Goal: Task Accomplishment & Management: Use online tool/utility

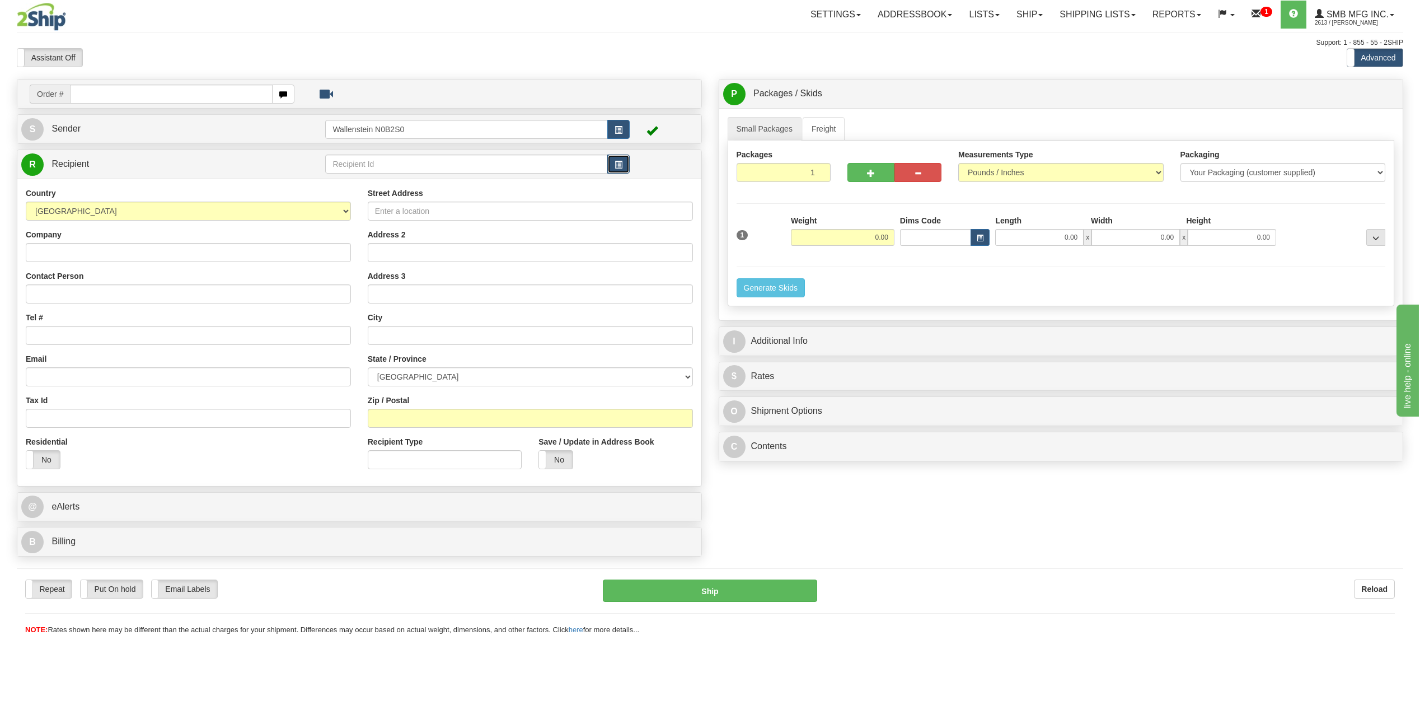
click at [619, 161] on span "button" at bounding box center [618, 164] width 8 height 7
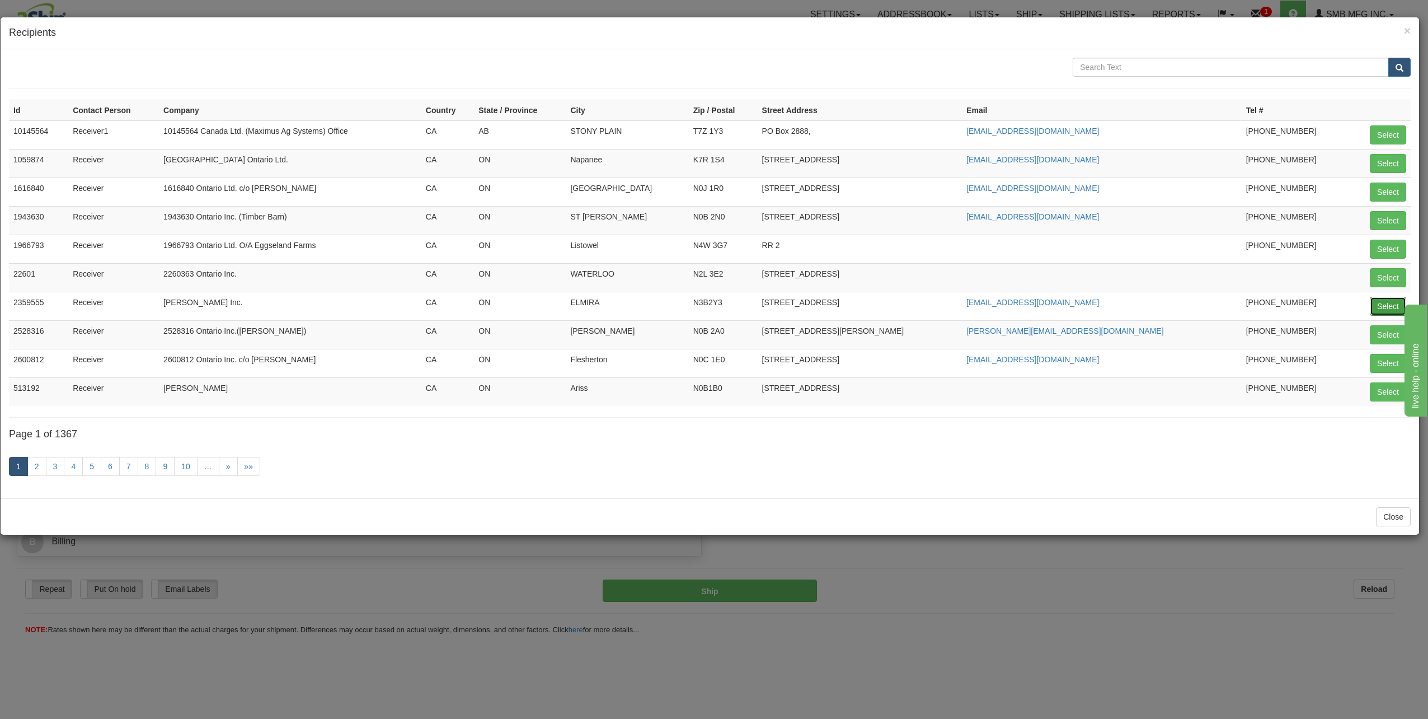
click at [1388, 308] on button "Select" at bounding box center [1388, 306] width 36 height 19
type input "2359555"
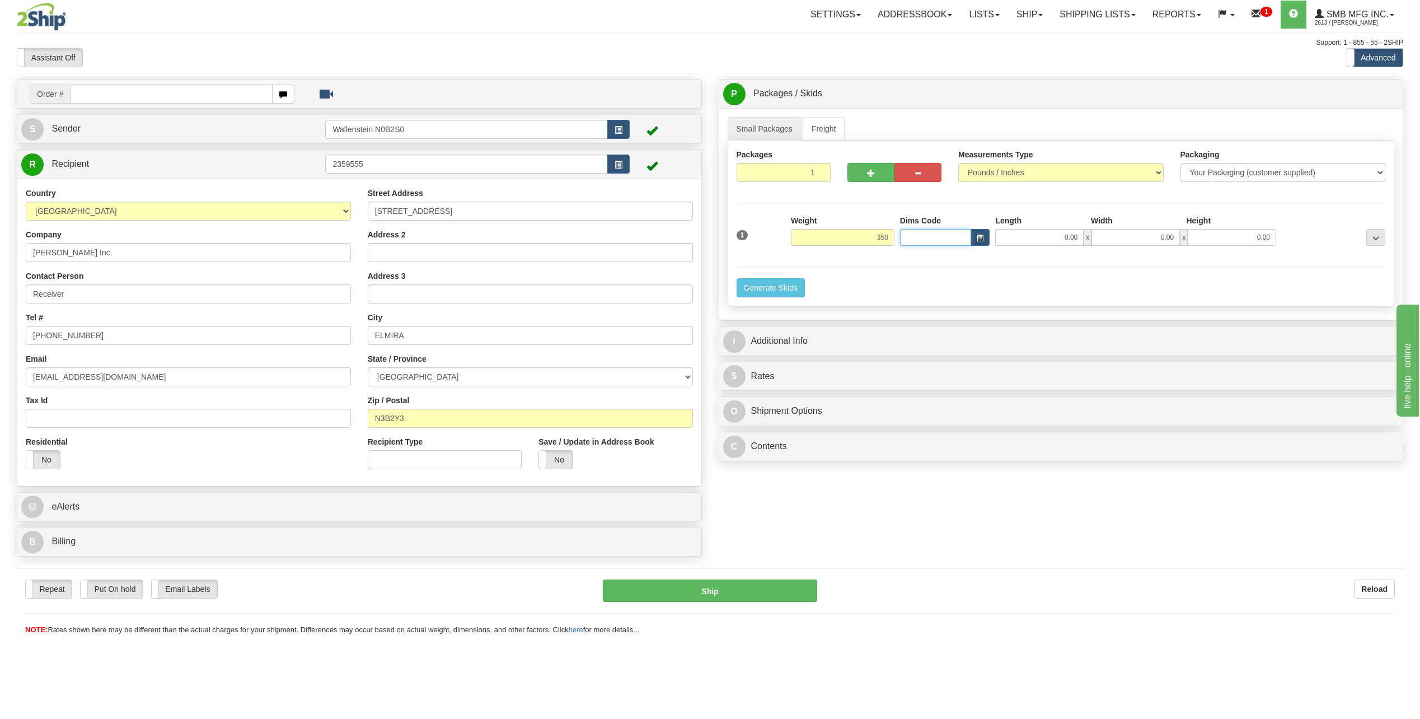
type input "350.00"
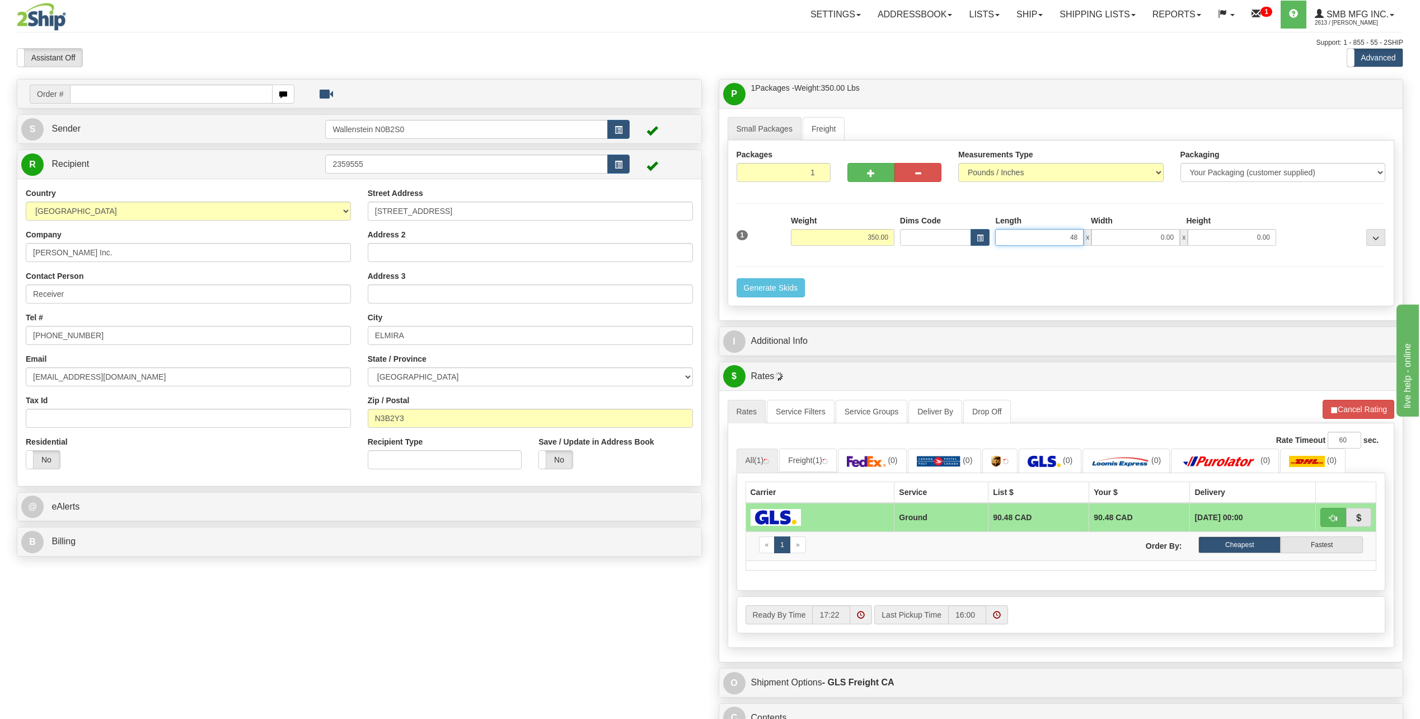
type input "48.00"
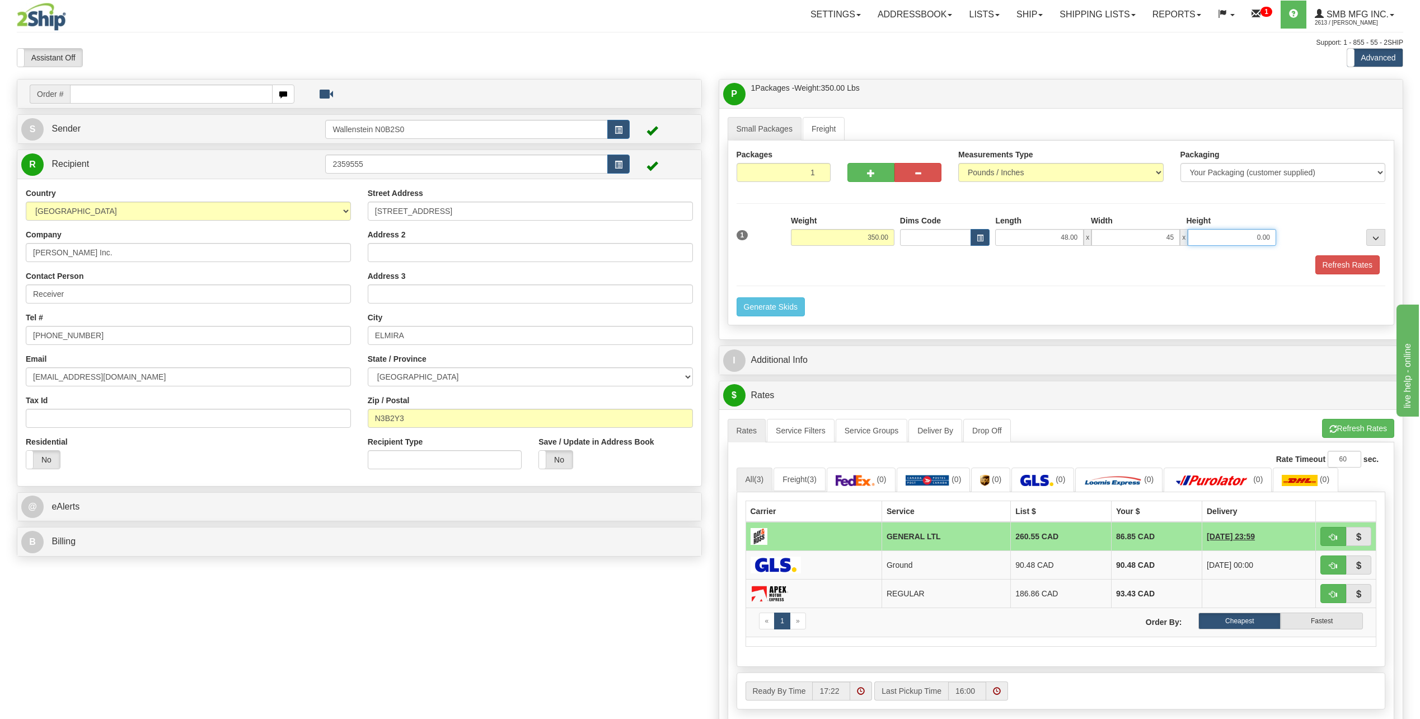
type input "45.00"
type input "24.00"
click at [1344, 266] on button "Refresh Rates" at bounding box center [1347, 264] width 64 height 19
